Goal: Use online tool/utility: Utilize a website feature to perform a specific function

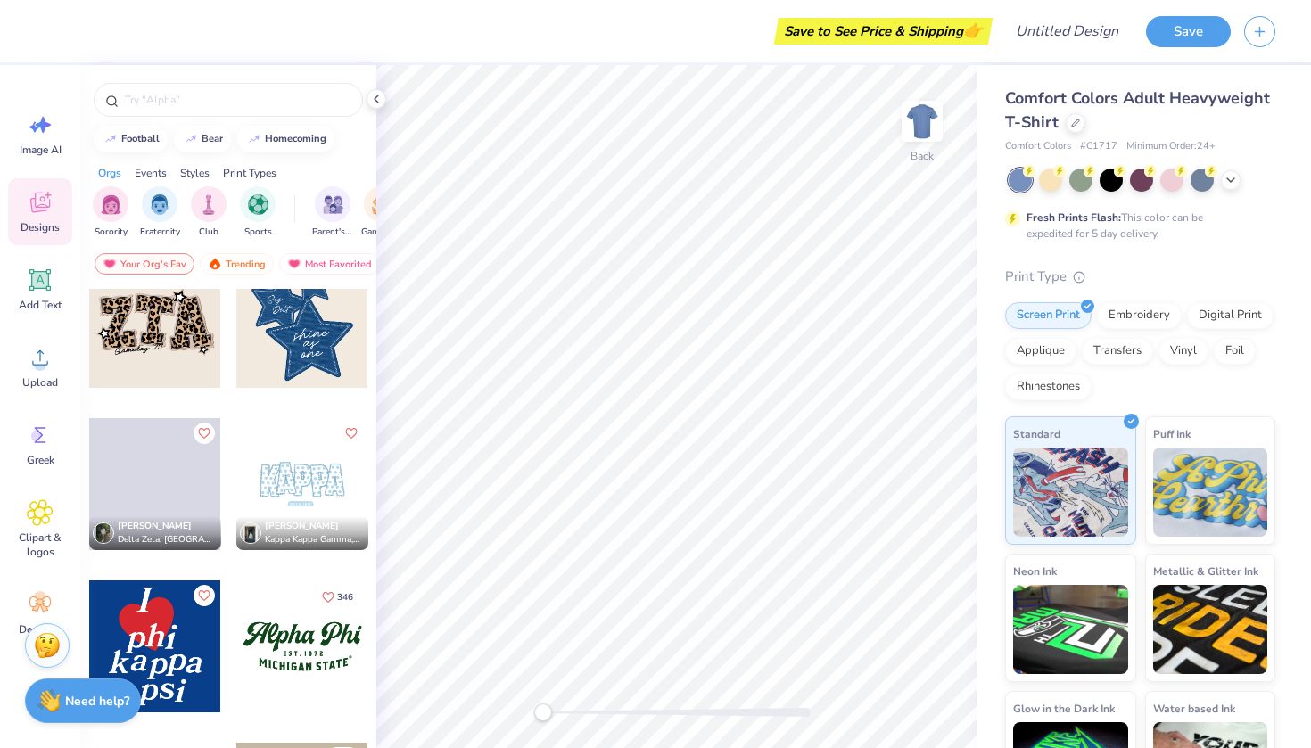
scroll to position [1496, 0]
click at [107, 194] on img "filter for Sorority" at bounding box center [111, 203] width 21 height 21
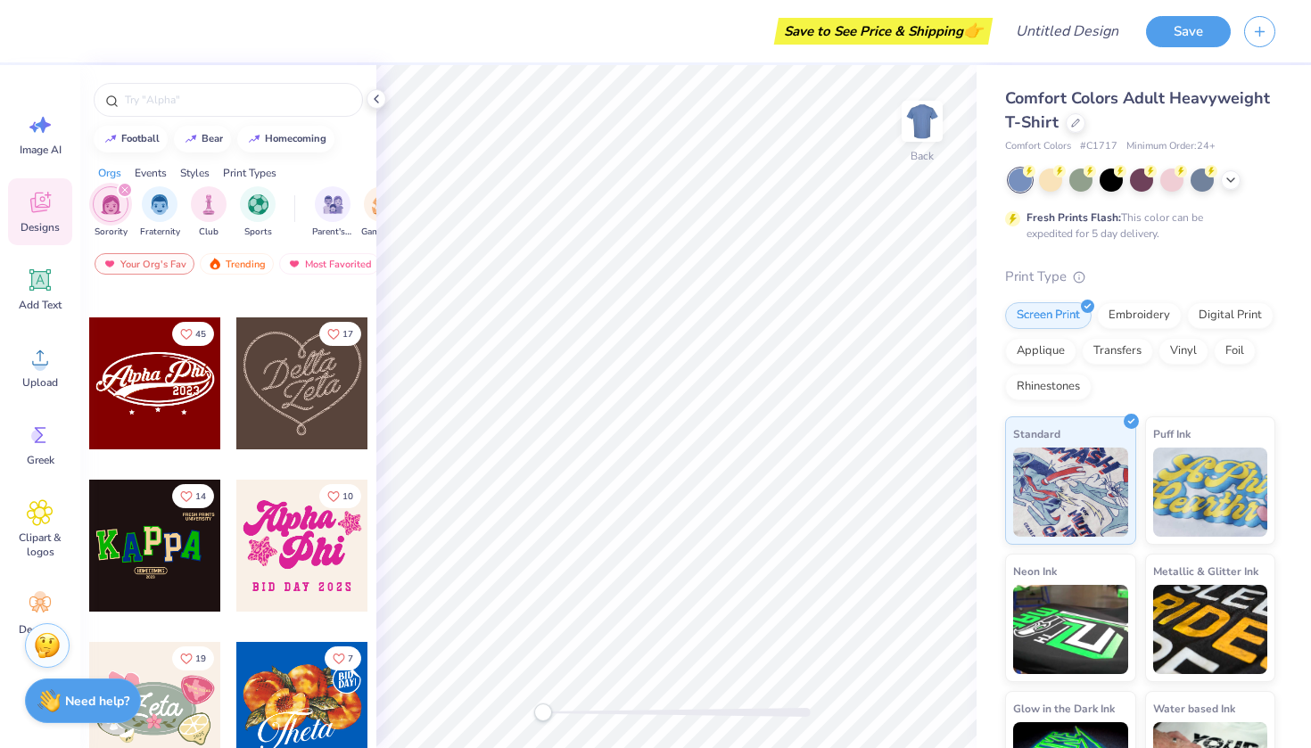
scroll to position [482, 0]
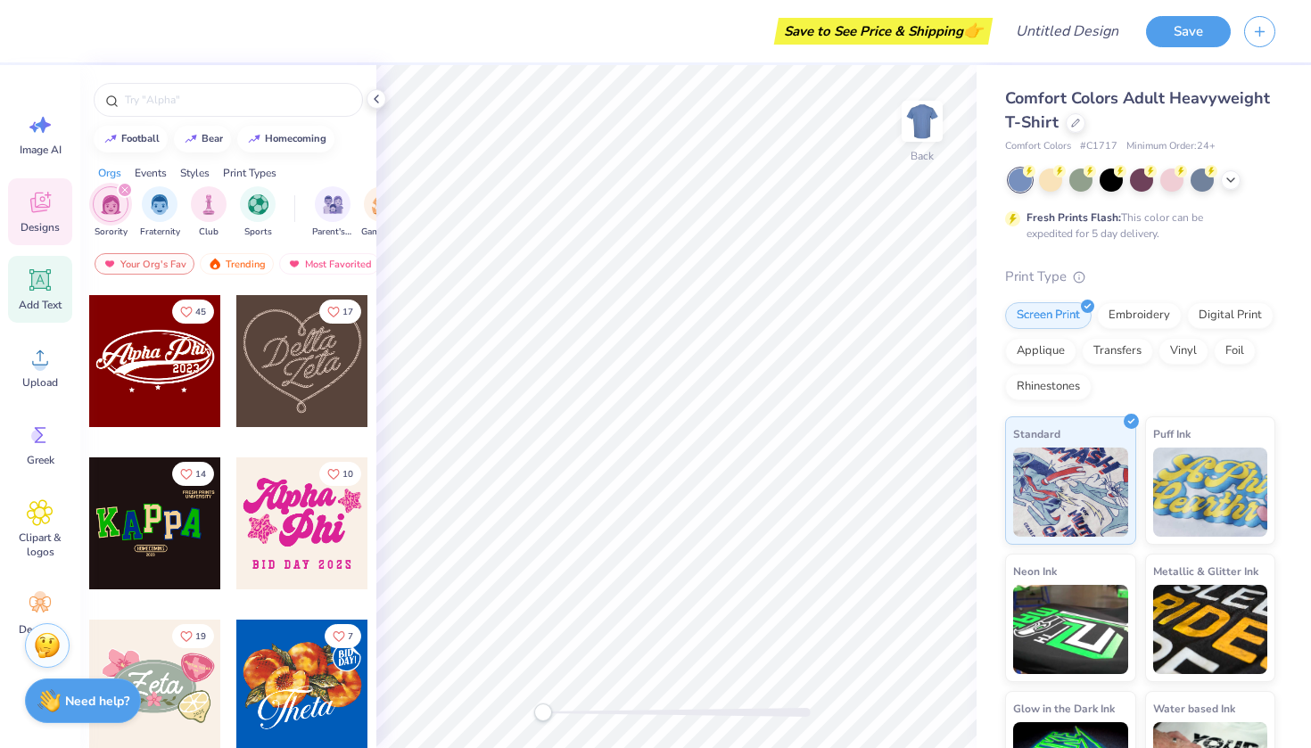
click at [35, 289] on icon at bounding box center [39, 279] width 21 height 21
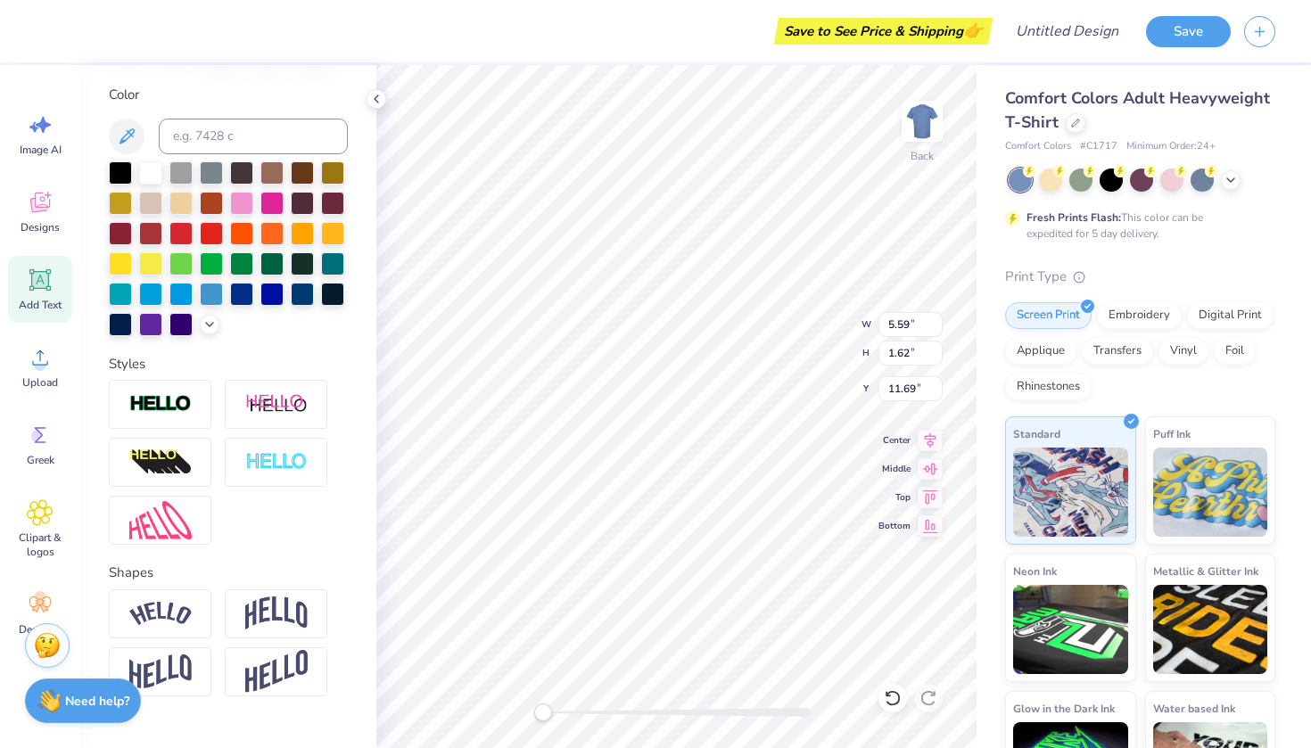
scroll to position [338, 0]
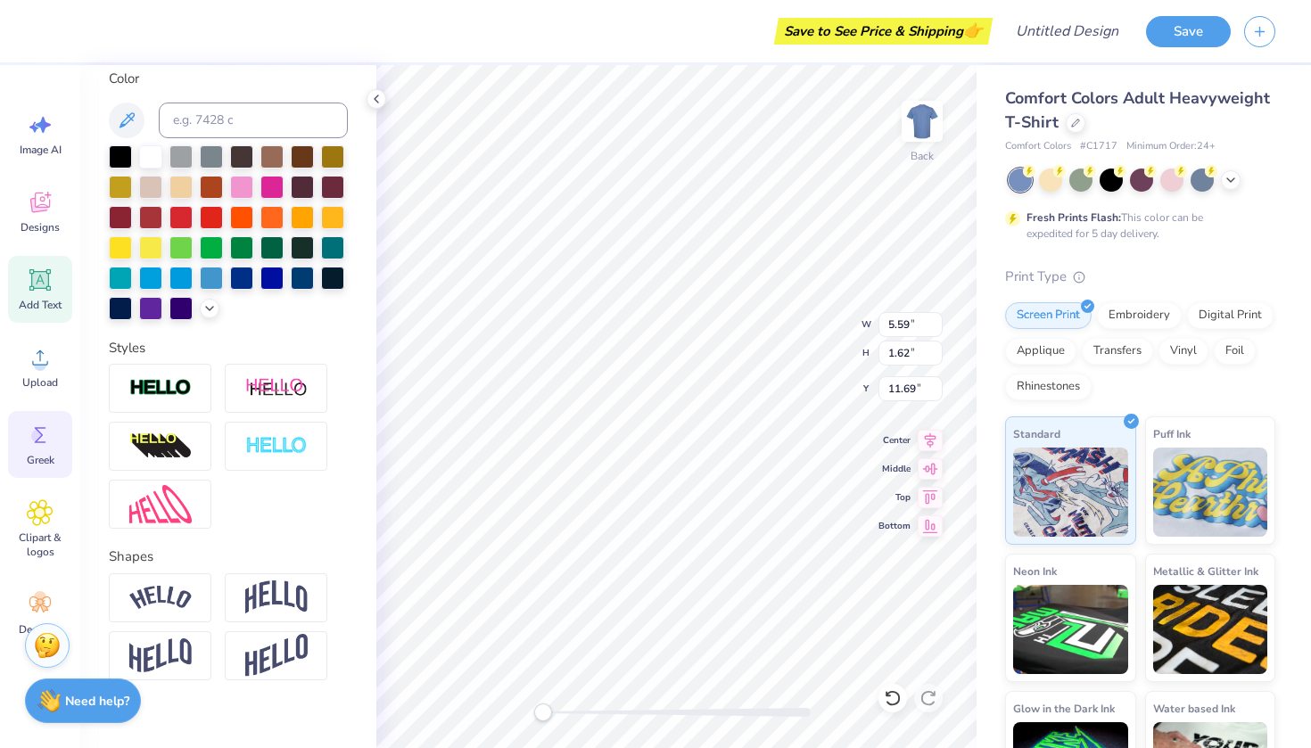
click at [33, 444] on icon at bounding box center [40, 435] width 27 height 27
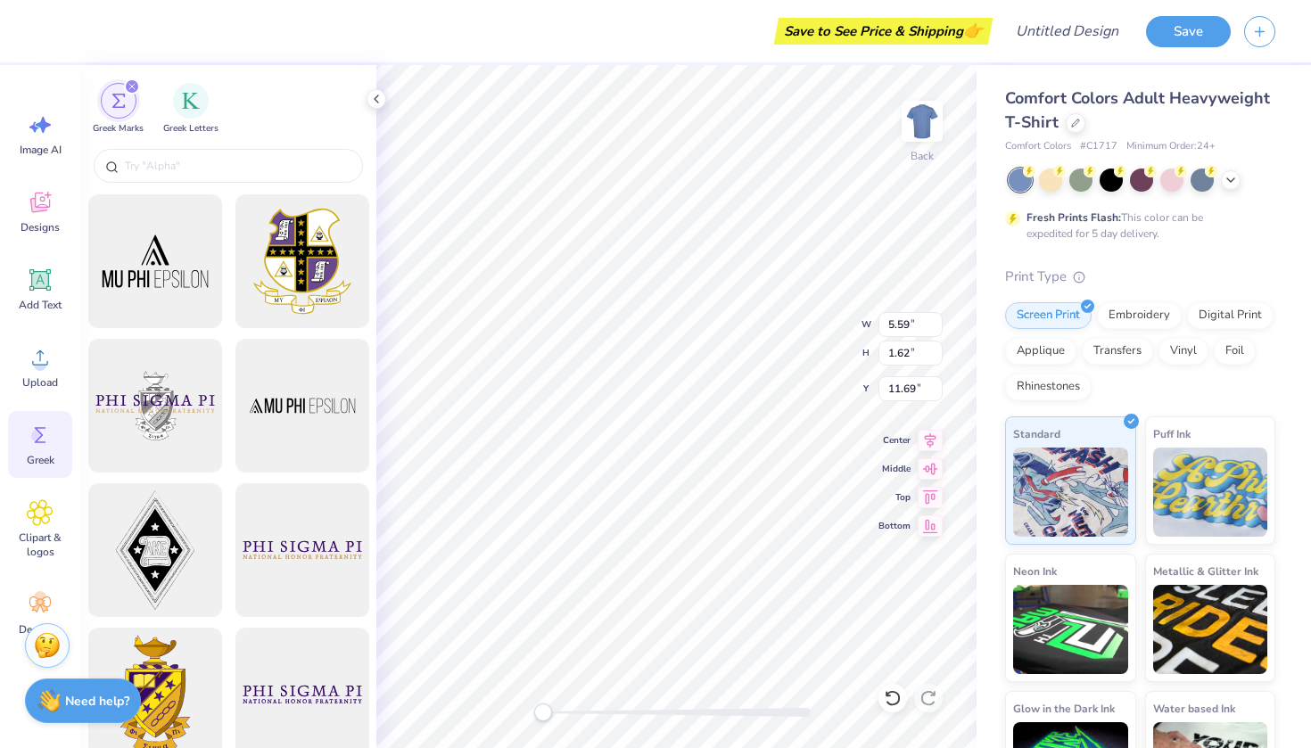
scroll to position [161, 0]
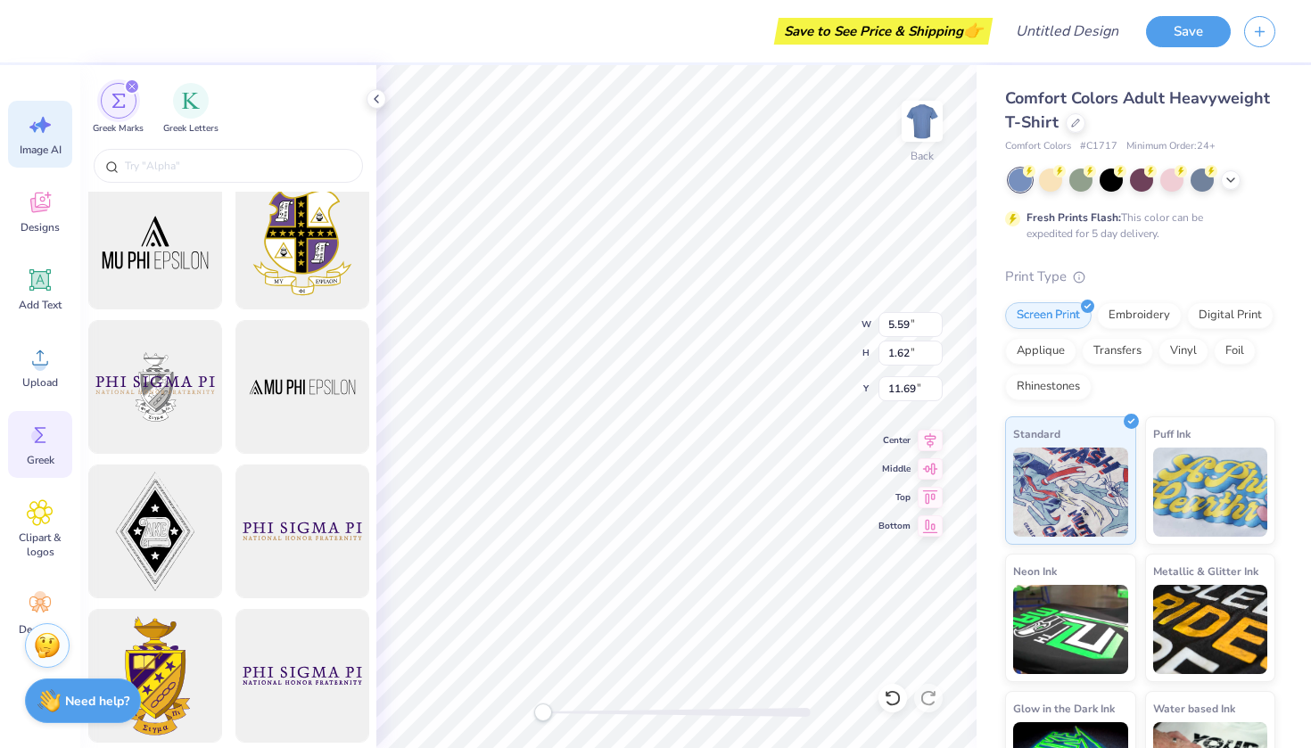
click at [38, 131] on icon at bounding box center [40, 125] width 27 height 27
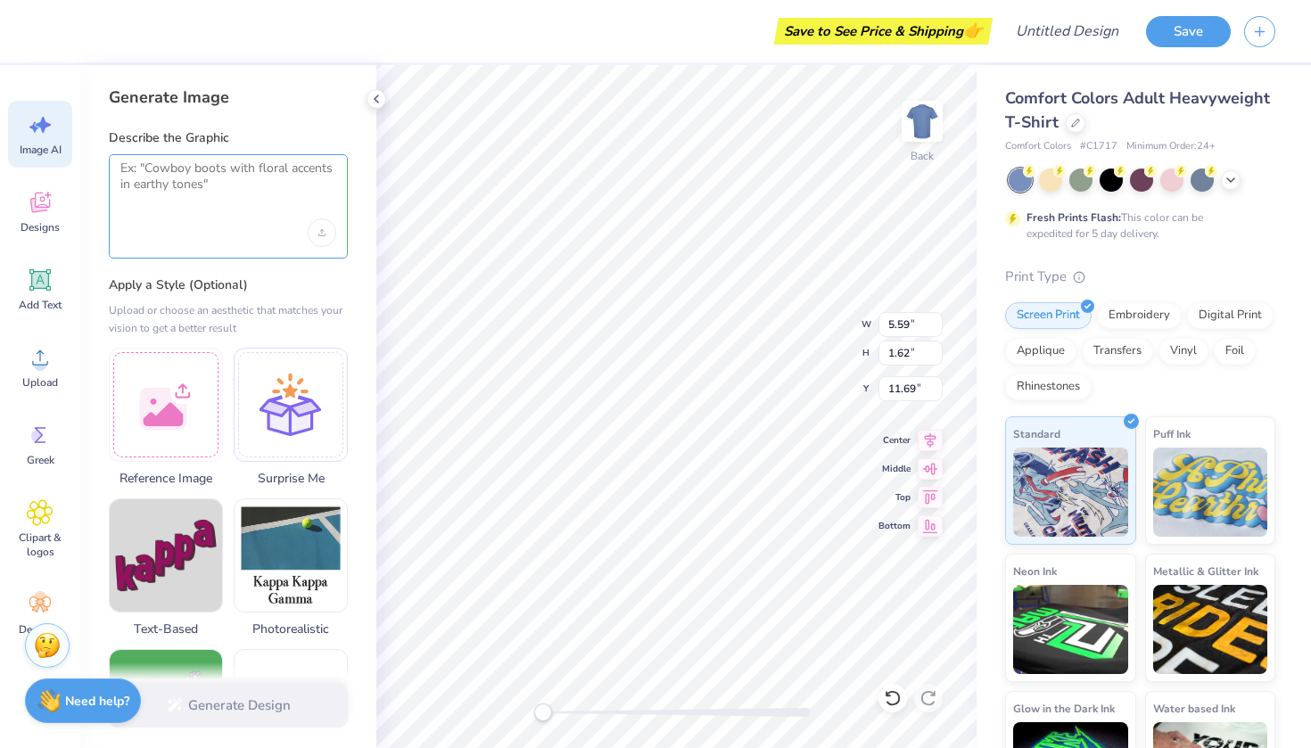
click at [267, 169] on textarea at bounding box center [228, 183] width 216 height 45
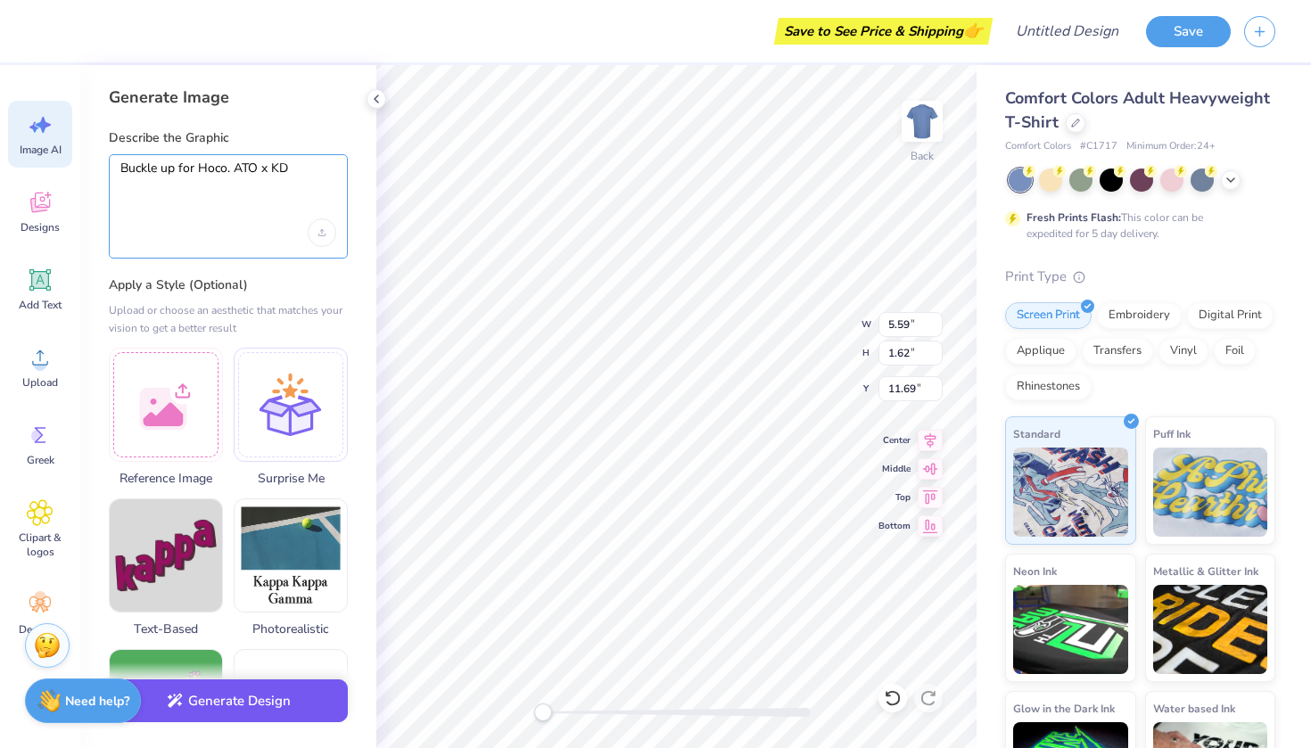
type textarea "Buckle up for Hoco. ATO x KD"
click at [305, 708] on button "Generate Design" at bounding box center [228, 702] width 239 height 44
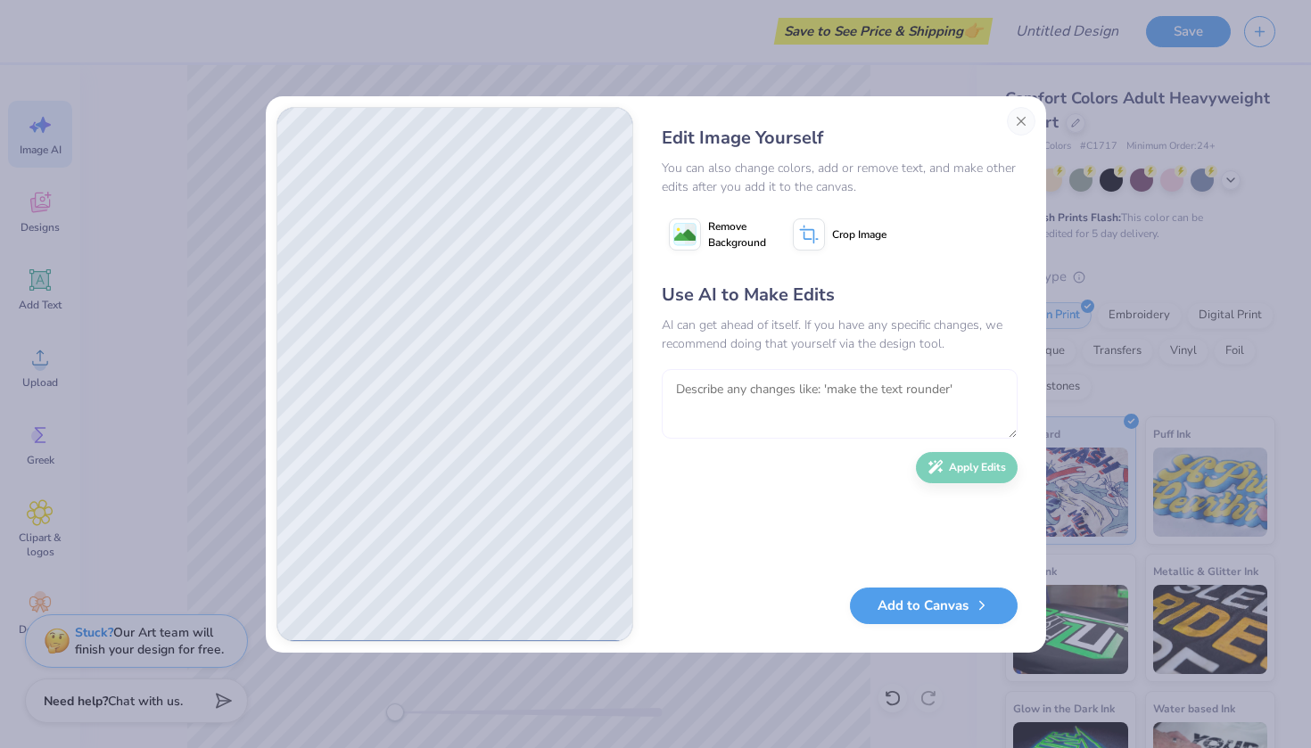
click at [776, 401] on textarea at bounding box center [840, 404] width 356 height 70
type textarea "make it cowboy and country theme"
click at [977, 472] on button "Apply Edits" at bounding box center [967, 463] width 102 height 31
click at [933, 602] on button "Add to Canvas" at bounding box center [934, 601] width 168 height 37
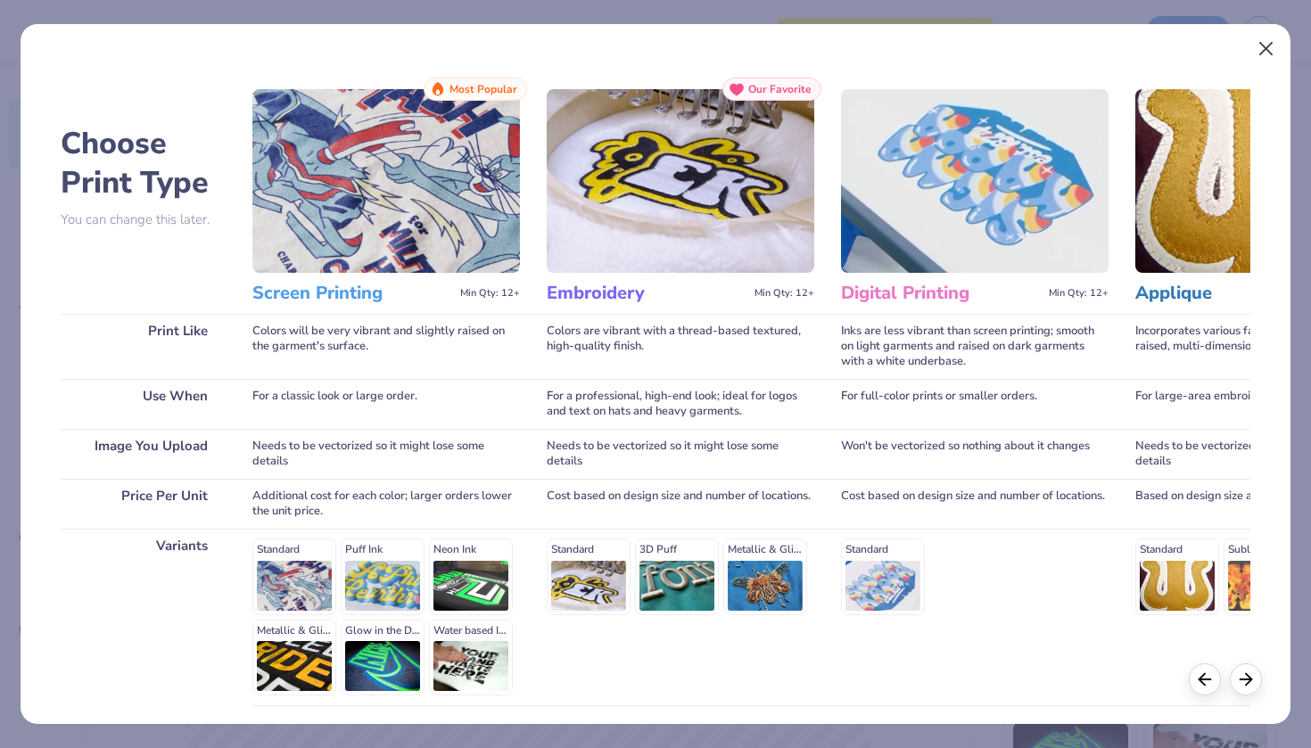
click at [1269, 48] on button "Close" at bounding box center [1267, 49] width 34 height 34
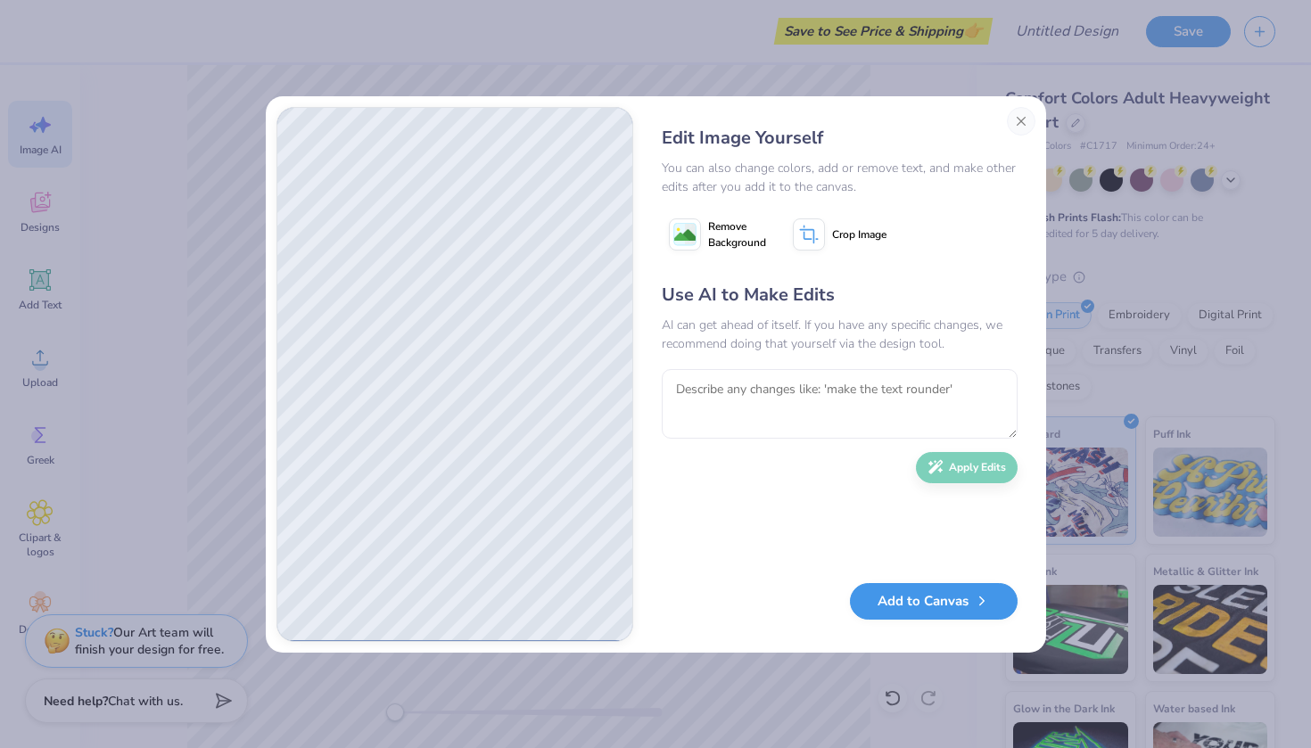
click at [964, 604] on button "Add to Canvas" at bounding box center [934, 601] width 168 height 37
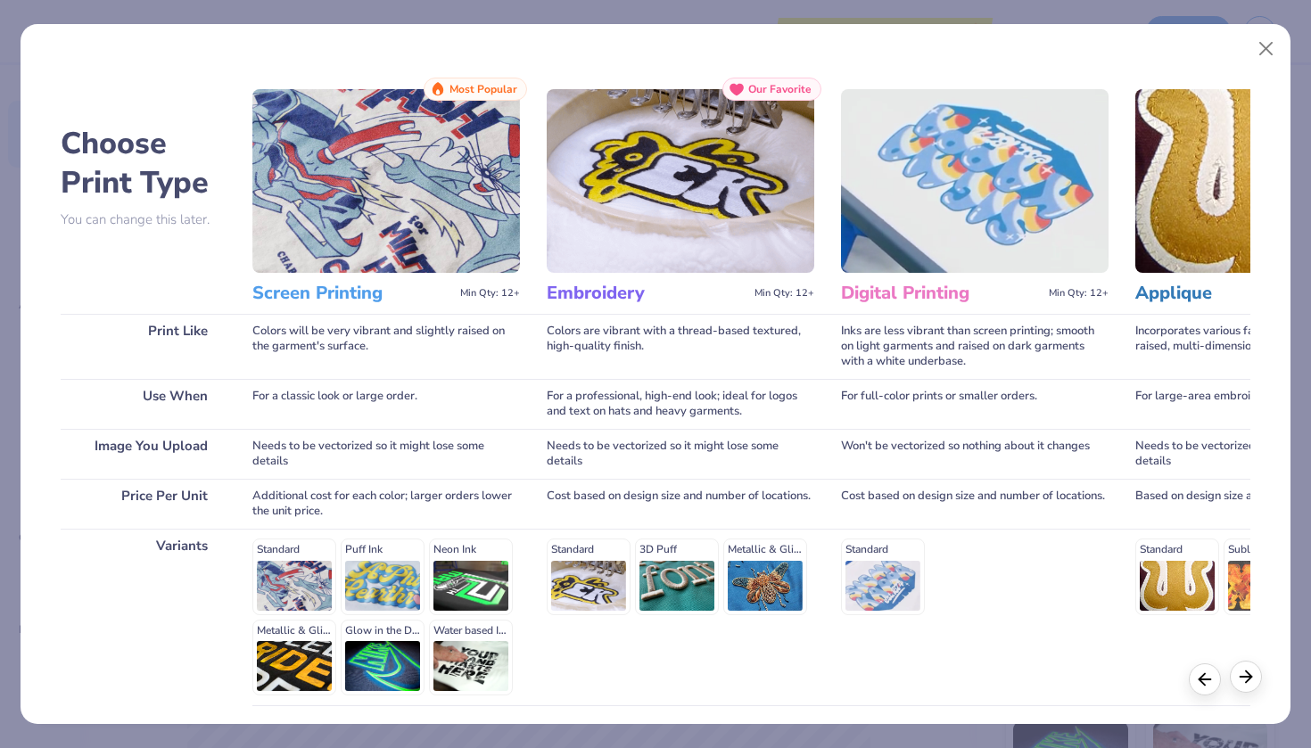
click at [1252, 677] on polyline at bounding box center [1248, 677] width 5 height 12
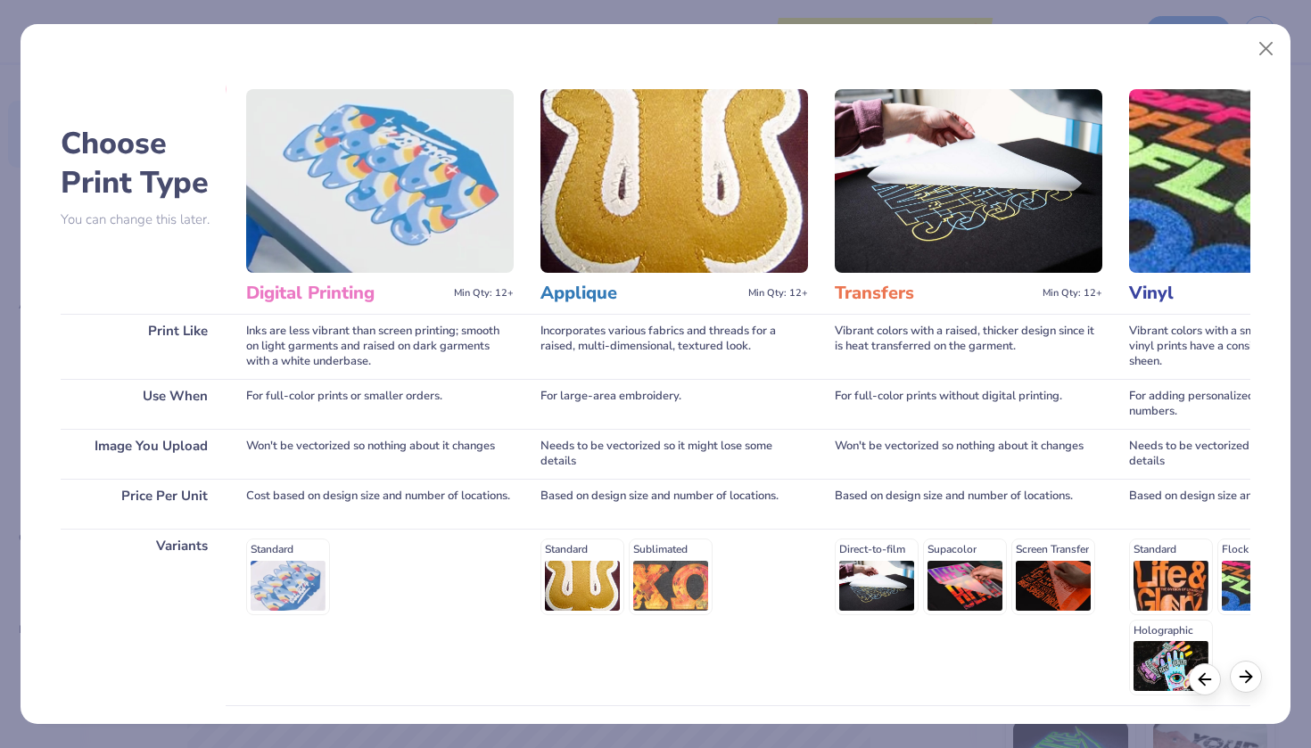
click at [1252, 675] on icon at bounding box center [1246, 677] width 20 height 20
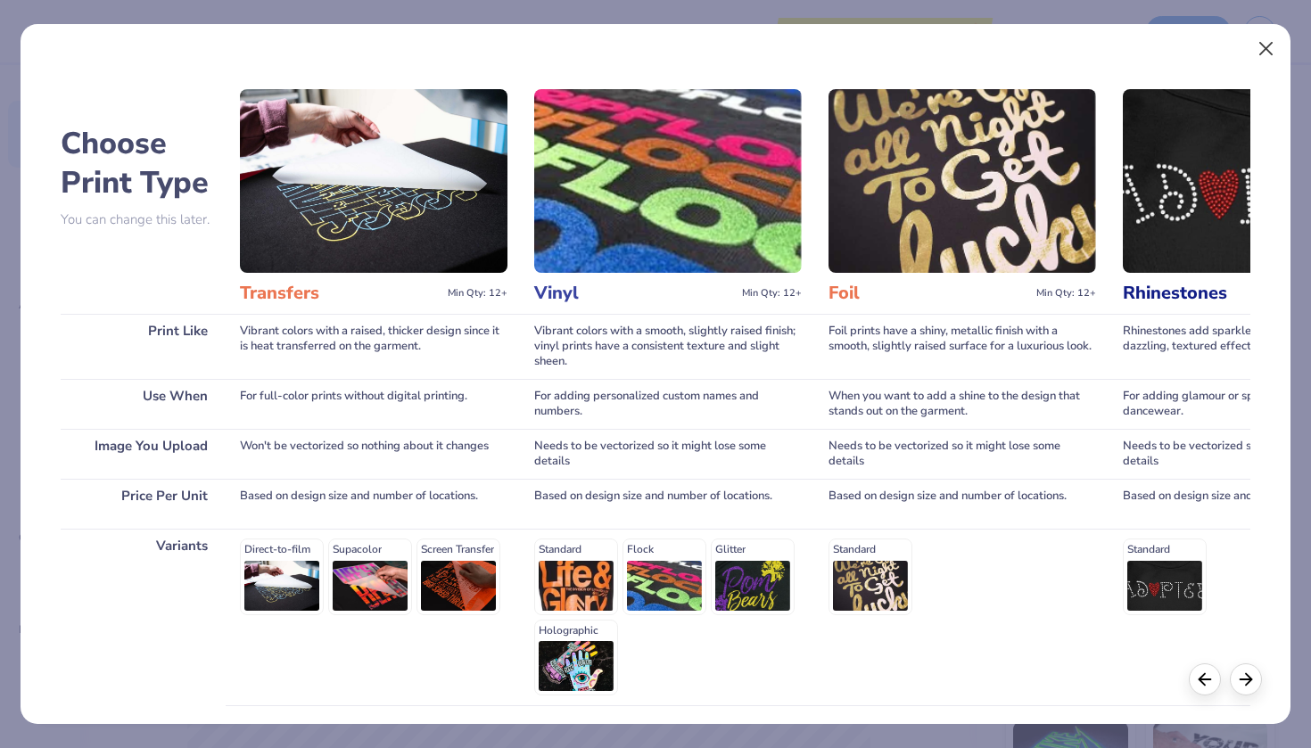
click at [1262, 45] on button "Close" at bounding box center [1267, 49] width 34 height 34
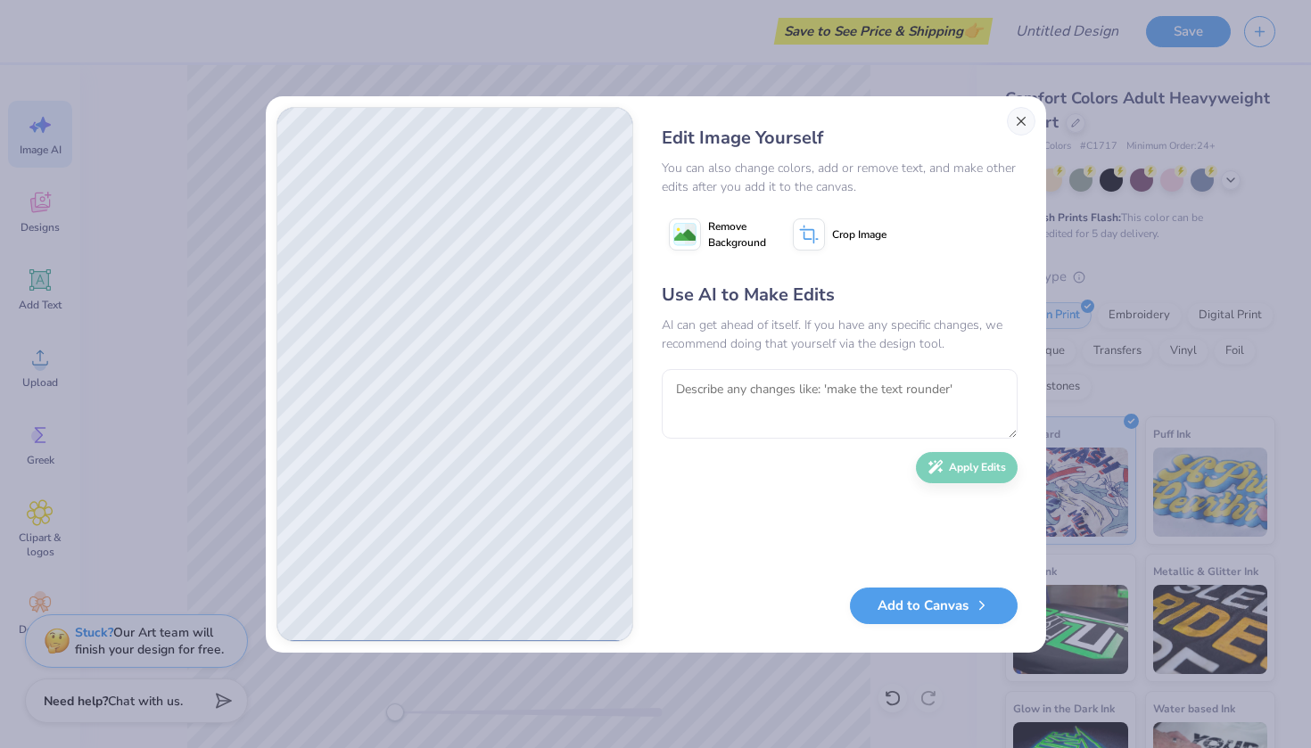
click at [1024, 118] on button "Close" at bounding box center [1021, 121] width 29 height 29
